Goal: Information Seeking & Learning: Compare options

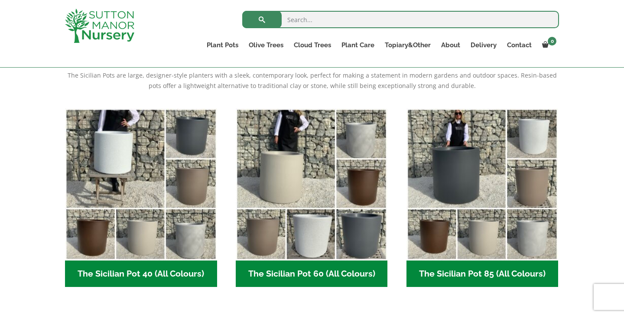
scroll to position [202, 0]
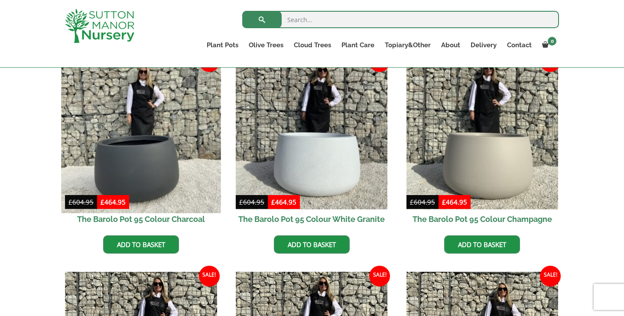
scroll to position [232, 0]
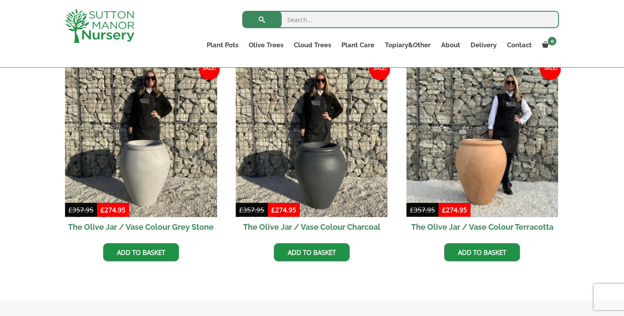
scroll to position [262, 0]
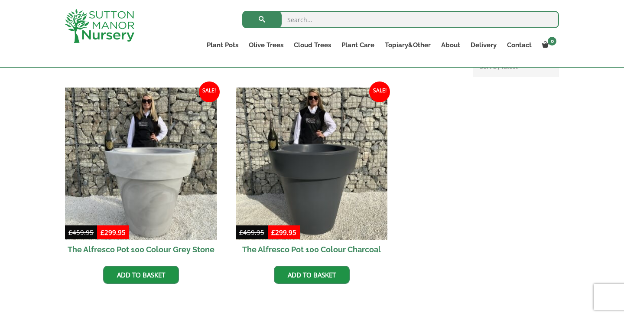
scroll to position [367, 0]
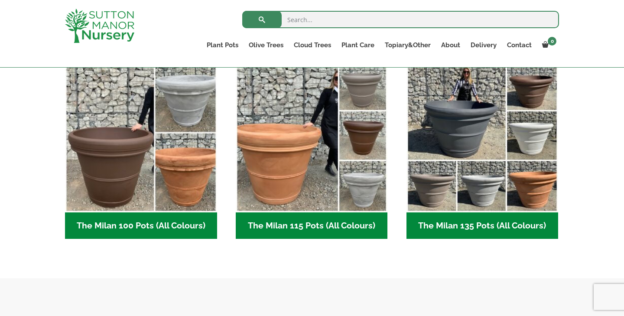
scroll to position [432, 0]
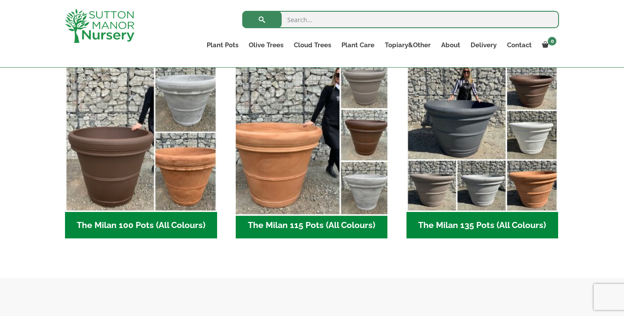
click at [310, 164] on img "Visit product category The Milan 115 Pots (All Colours)" at bounding box center [312, 136] width 160 height 160
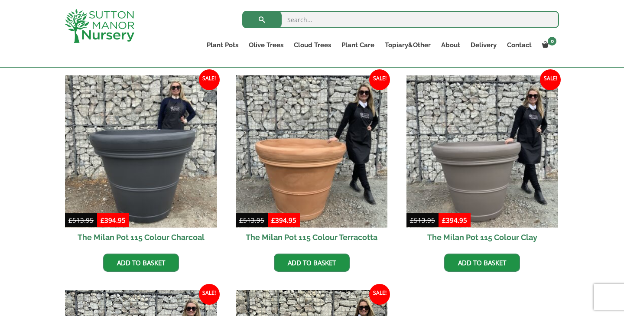
scroll to position [212, 0]
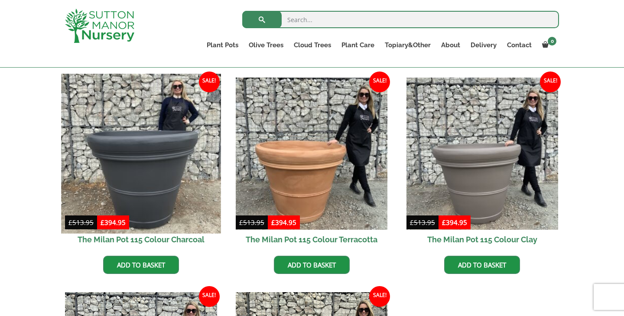
click at [153, 170] on img at bounding box center [141, 154] width 160 height 160
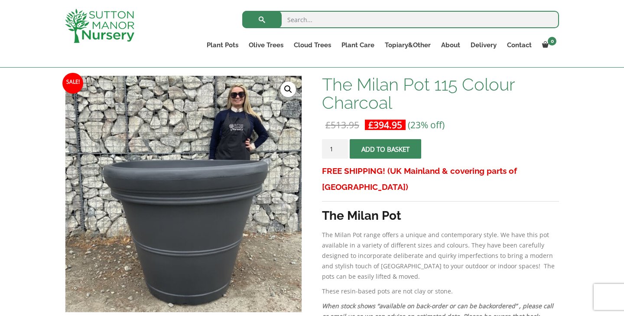
scroll to position [124, 0]
